Goal: Information Seeking & Learning: Learn about a topic

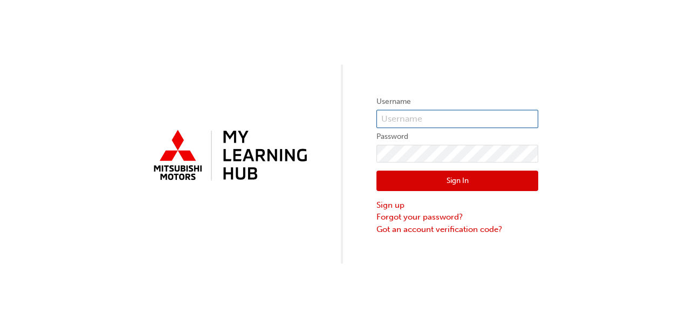
click at [386, 123] on input "text" at bounding box center [457, 119] width 162 height 18
click at [419, 116] on input "[EMAIL_ADDRESS][DOMAIN_NAME]" at bounding box center [457, 119] width 162 height 18
click at [479, 120] on input "[EMAIL_ADDRESS][DOMAIN_NAME]" at bounding box center [457, 119] width 162 height 18
type input "s"
click at [479, 120] on input "text" at bounding box center [457, 119] width 162 height 18
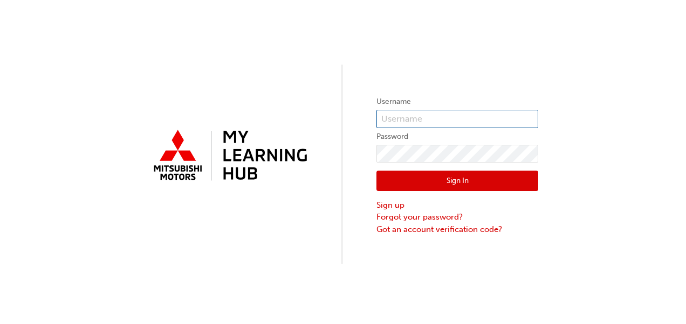
type input "[PERSON_NAME][EMAIL_ADDRESS][DOMAIN_NAME]"
click at [455, 184] on button "Sign In" at bounding box center [457, 181] width 162 height 20
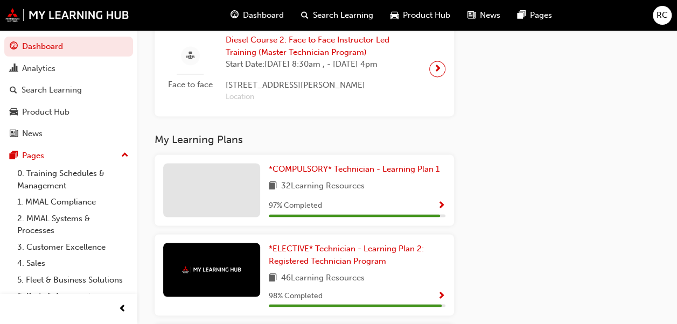
scroll to position [776, 0]
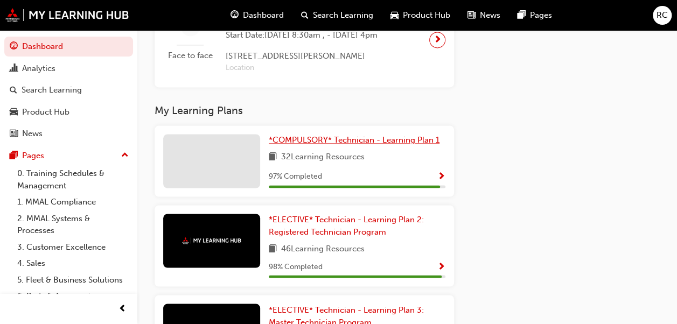
click at [301, 145] on span "*COMPULSORY* Technician - Learning Plan 1" at bounding box center [354, 140] width 171 height 10
